Goal: Find contact information: Find contact information

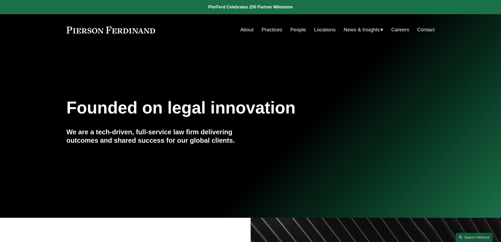
click at [298, 30] on link "People" at bounding box center [298, 30] width 16 height 10
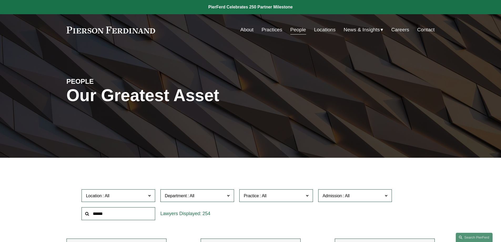
click at [300, 30] on link "People" at bounding box center [298, 30] width 16 height 10
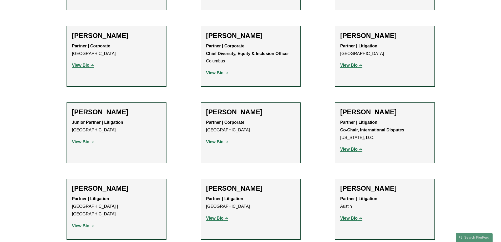
scroll to position [936, 0]
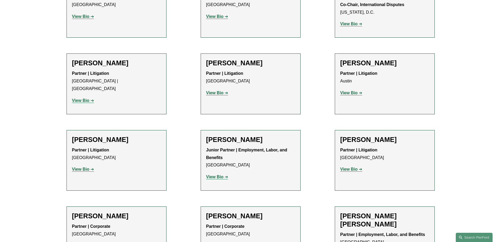
click at [222, 241] on strong "View Bio" at bounding box center [214, 245] width 17 height 4
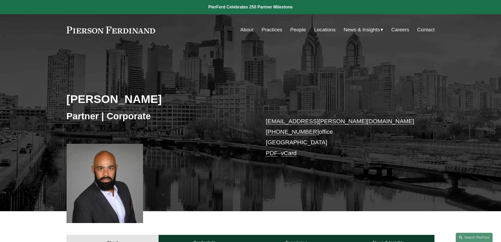
click at [44, 228] on div "About Credentials Experience News & Insights" at bounding box center [250, 230] width 501 height 39
